Goal: Task Accomplishment & Management: Use online tool/utility

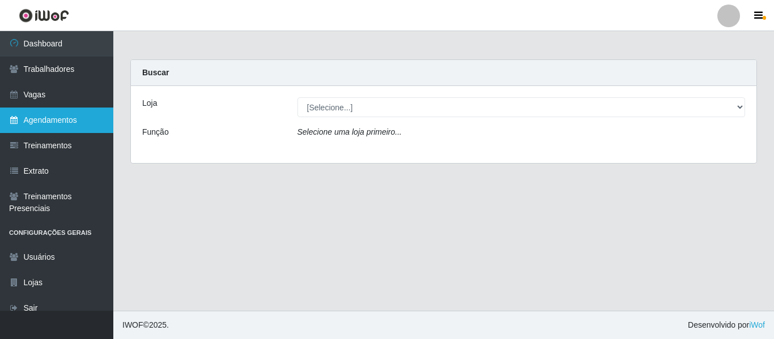
click at [63, 119] on link "Agendamentos" at bounding box center [56, 120] width 113 height 25
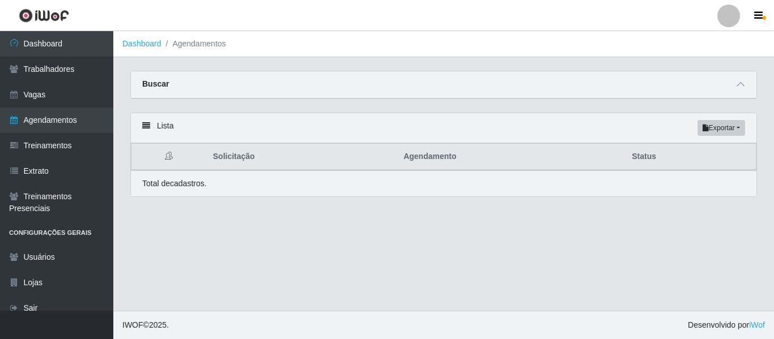
click at [748, 86] on div "Buscar" at bounding box center [443, 84] width 625 height 27
click at [737, 88] on icon at bounding box center [740, 84] width 8 height 8
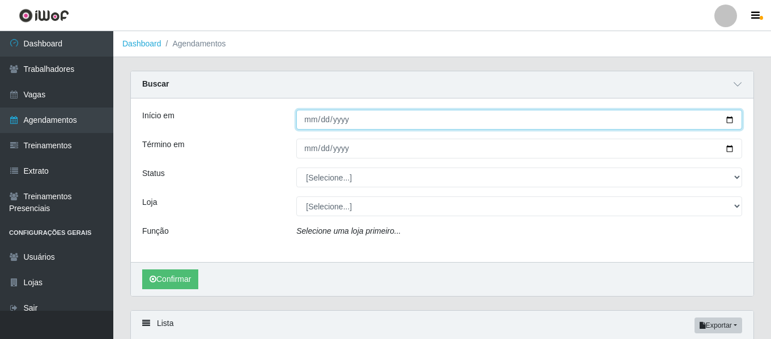
click at [730, 117] on input "Início em" at bounding box center [519, 120] width 446 height 20
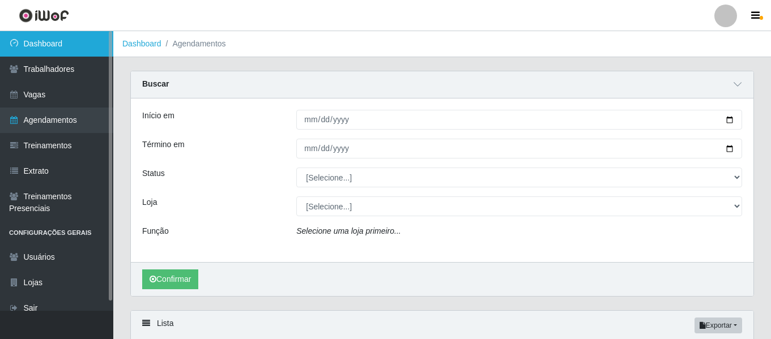
click at [43, 39] on link "Dashboard" at bounding box center [56, 43] width 113 height 25
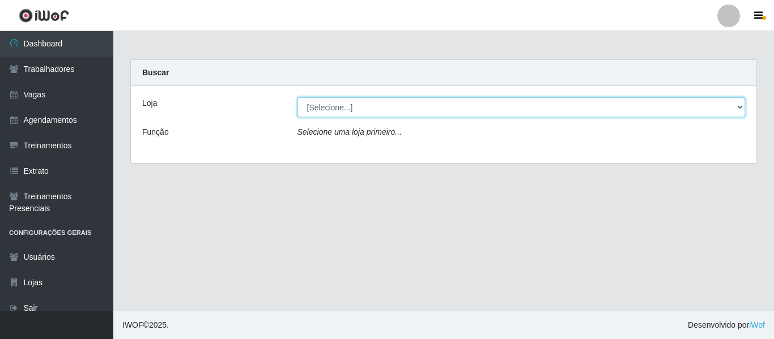
click at [716, 110] on select "[Selecione...] [GEOGRAPHIC_DATA] - Shopping [GEOGRAPHIC_DATA]" at bounding box center [521, 107] width 448 height 20
select select "424"
click at [297, 97] on select "[Selecione...] [GEOGRAPHIC_DATA] - Shopping [GEOGRAPHIC_DATA]" at bounding box center [521, 107] width 448 height 20
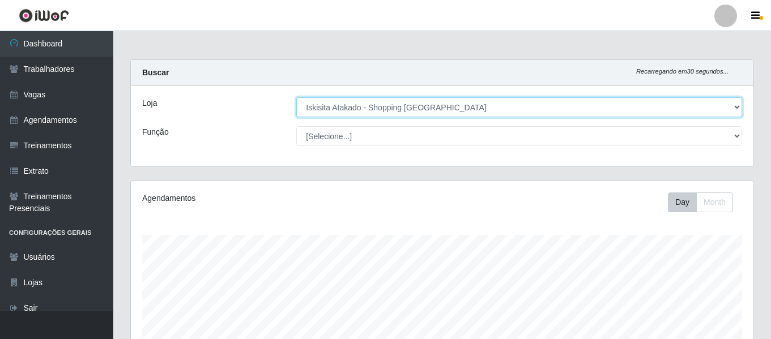
scroll to position [235, 622]
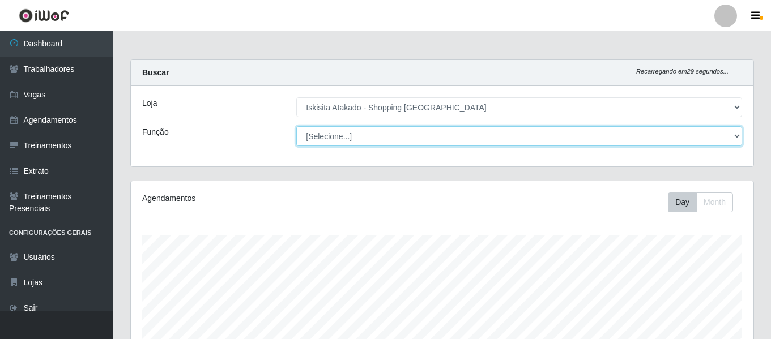
click at [435, 142] on select "[Selecione...] Auxiliar de Estacionamento Auxiliar de Estacionamento + Auxiliar…" at bounding box center [519, 136] width 446 height 20
click at [296, 126] on select "[Selecione...] Auxiliar de Estacionamento Auxiliar de Estacionamento + Auxiliar…" at bounding box center [519, 136] width 446 height 20
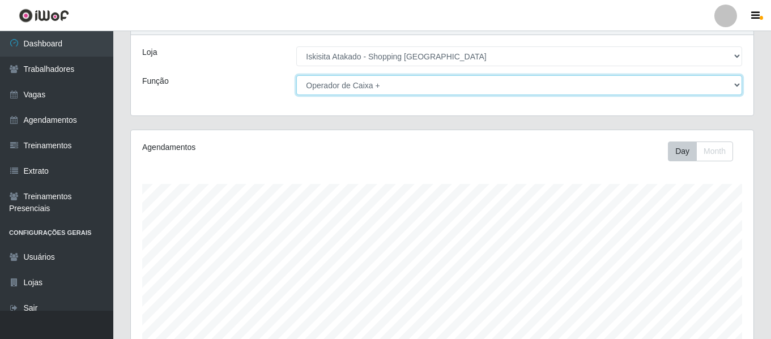
scroll to position [0, 0]
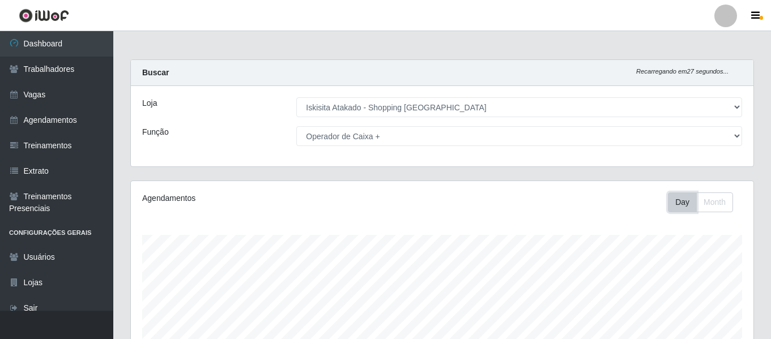
click at [681, 208] on button "Day" at bounding box center [682, 203] width 29 height 20
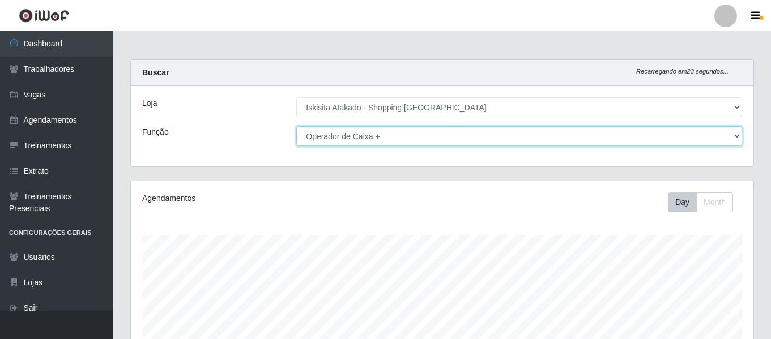
click at [735, 137] on select "[Selecione...] Auxiliar de Estacionamento Auxiliar de Estacionamento + Auxiliar…" at bounding box center [519, 136] width 446 height 20
select select "73"
click at [296, 126] on select "[Selecione...] Auxiliar de Estacionamento Auxiliar de Estacionamento + Auxiliar…" at bounding box center [519, 136] width 446 height 20
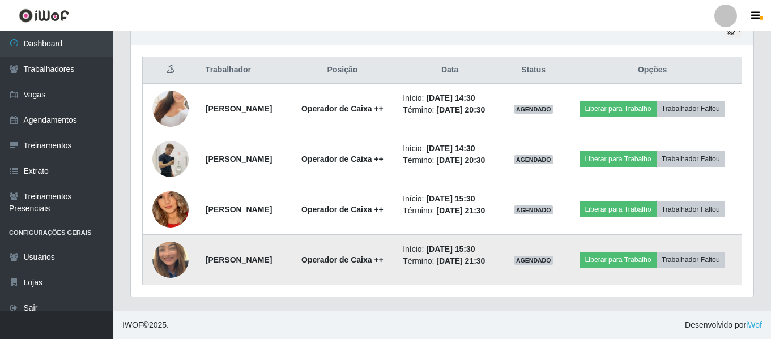
scroll to position [447, 0]
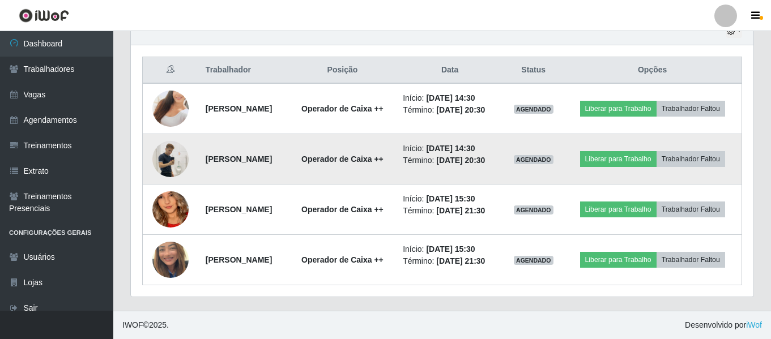
click at [162, 133] on img at bounding box center [170, 159] width 36 height 65
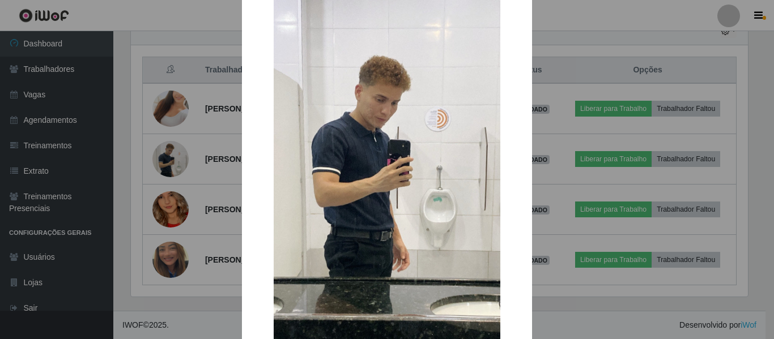
scroll to position [57, 0]
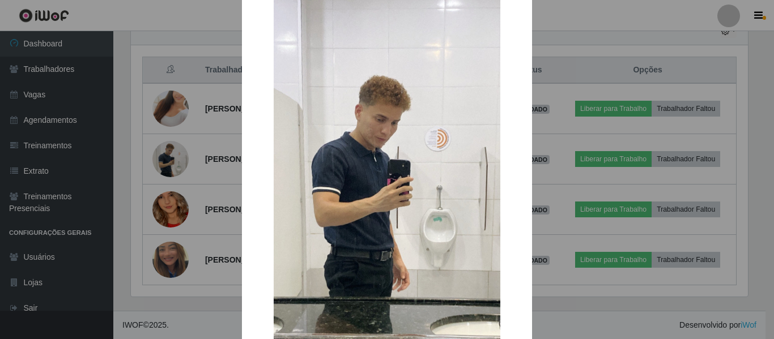
click at [605, 14] on div "× OK Cancel" at bounding box center [387, 169] width 774 height 339
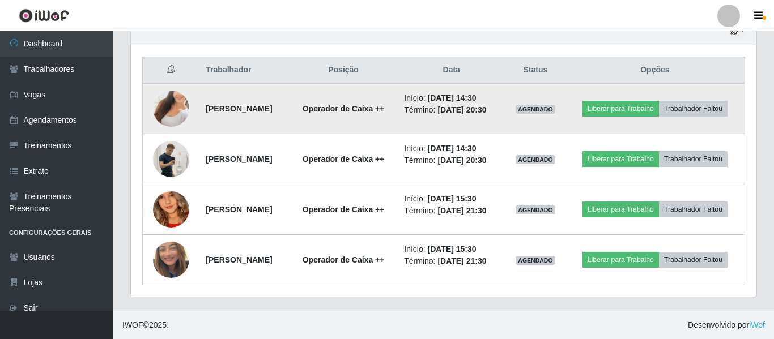
scroll to position [235, 622]
click at [166, 107] on img at bounding box center [170, 108] width 36 height 65
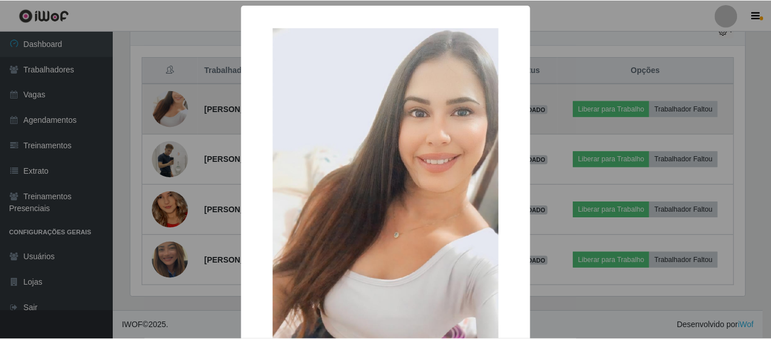
scroll to position [235, 617]
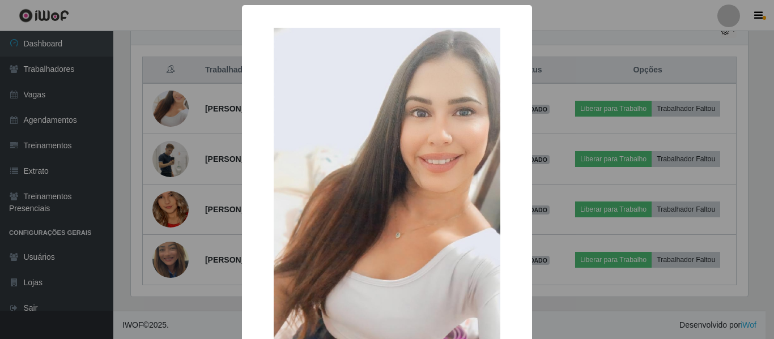
click at [601, 49] on div "× OK Cancel" at bounding box center [387, 169] width 774 height 339
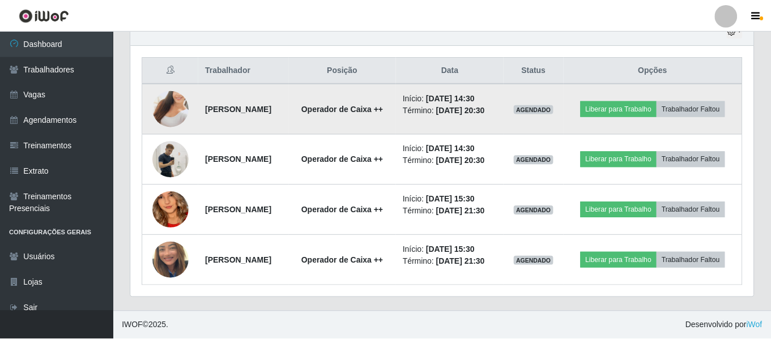
scroll to position [235, 622]
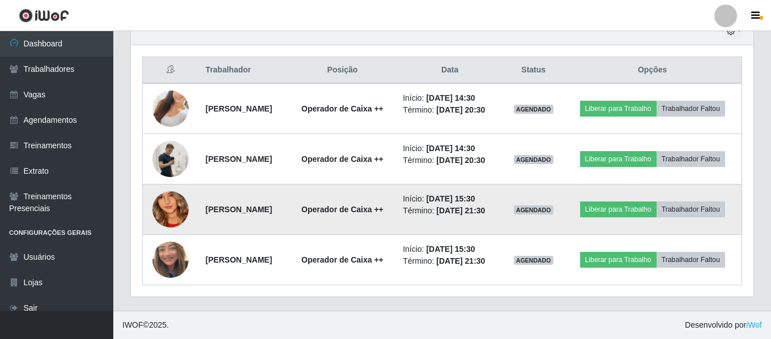
click at [163, 224] on img at bounding box center [170, 209] width 36 height 79
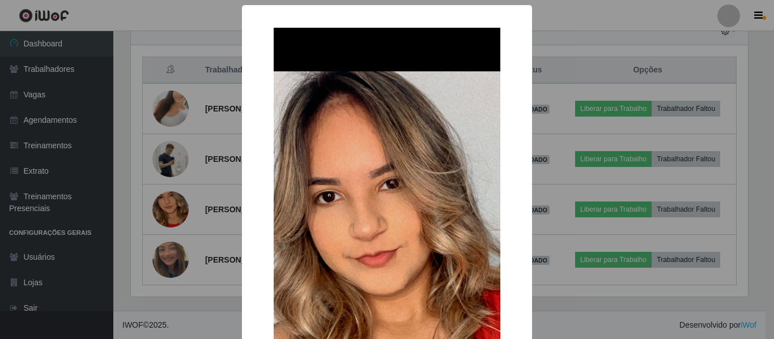
click at [596, 37] on div "× OK Cancel" at bounding box center [387, 169] width 774 height 339
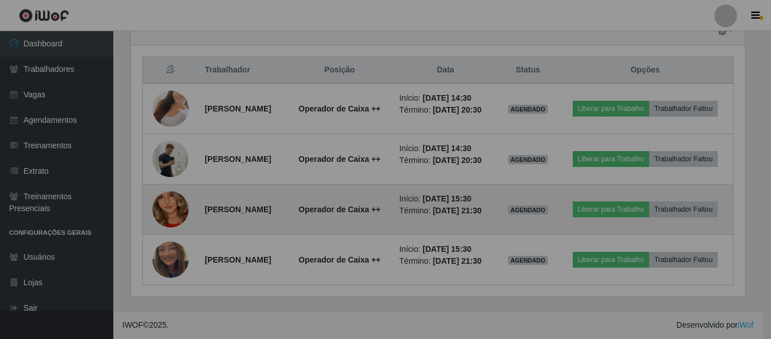
scroll to position [235, 622]
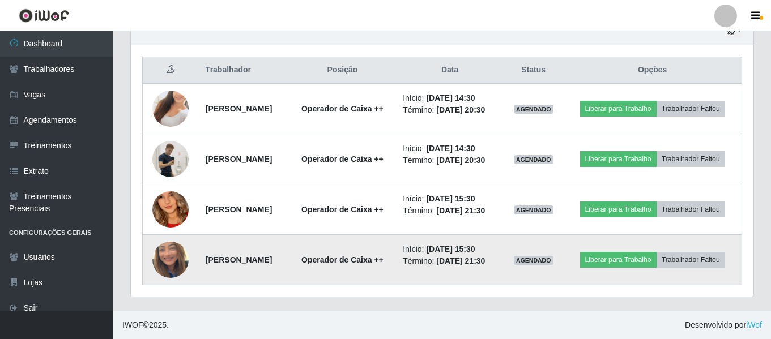
click at [170, 280] on img at bounding box center [170, 260] width 36 height 65
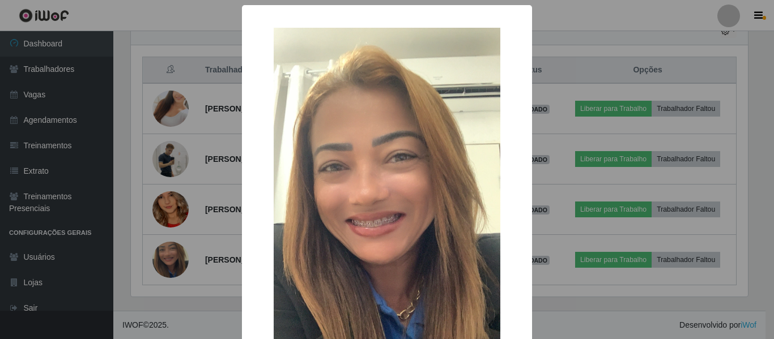
click at [620, 52] on div "× OK Cancel" at bounding box center [387, 169] width 774 height 339
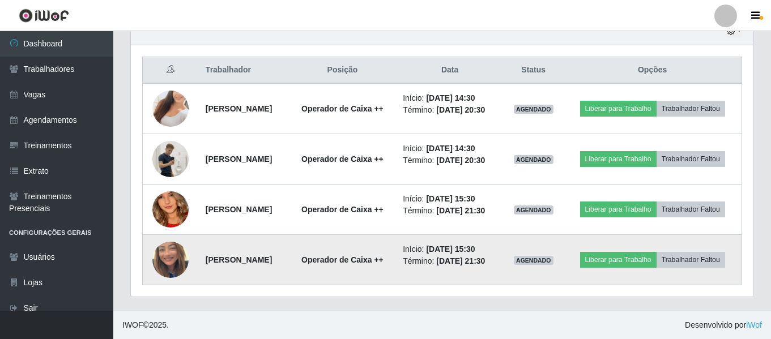
scroll to position [447, 0]
